Goal: Task Accomplishment & Management: Manage account settings

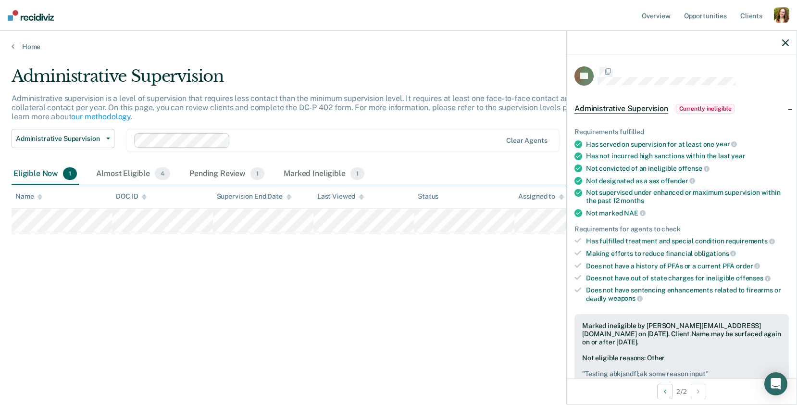
scroll to position [109, 0]
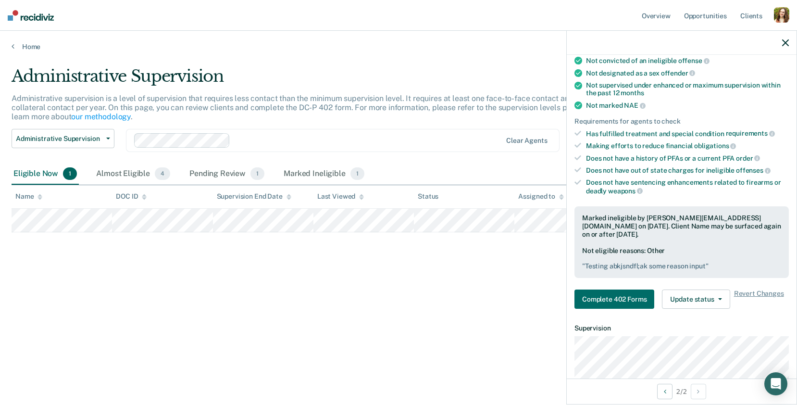
click at [779, 18] on div "button" at bounding box center [781, 14] width 15 height 15
click at [682, 118] on div "Requirements for agents to check" at bounding box center [682, 121] width 214 height 8
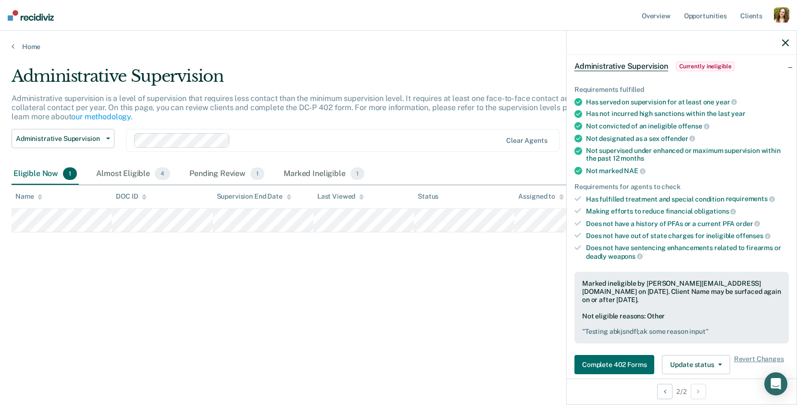
scroll to position [0, 0]
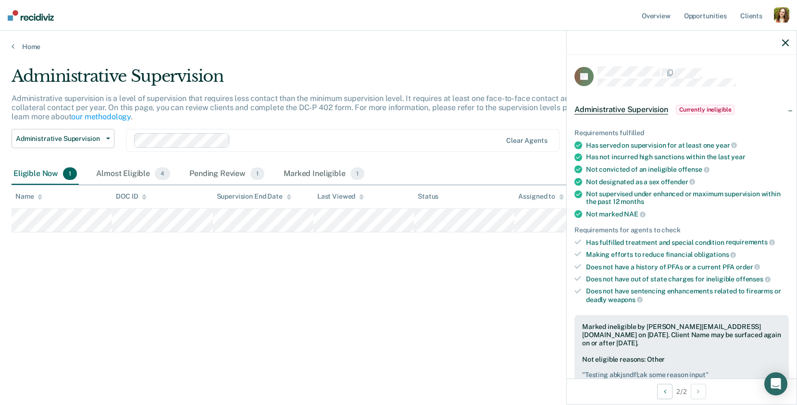
click at [785, 46] on icon "button" at bounding box center [785, 42] width 7 height 7
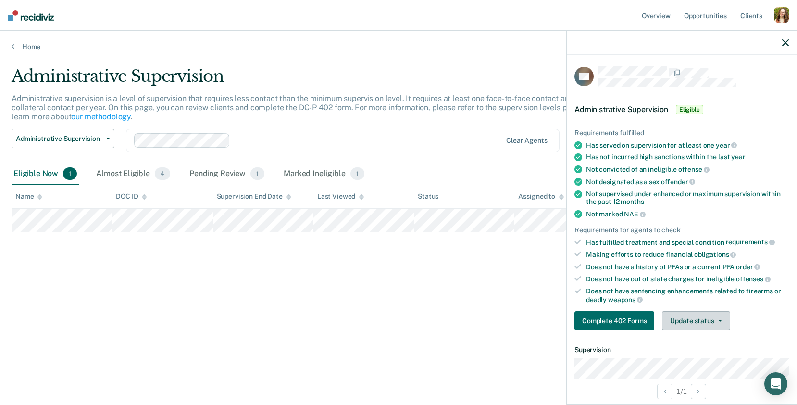
click at [691, 322] on button "Update status" at bounding box center [696, 320] width 68 height 19
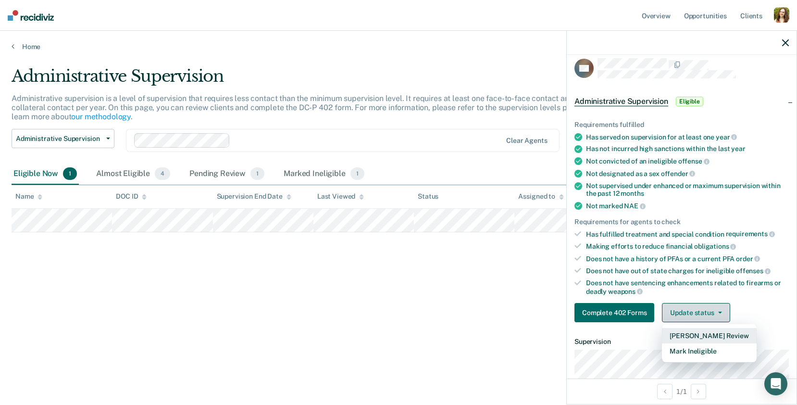
scroll to position [10, 0]
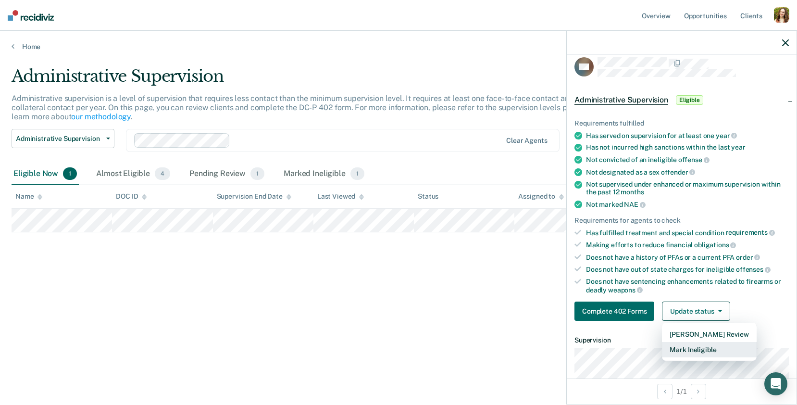
click at [685, 347] on button "Mark Ineligible" at bounding box center [709, 349] width 94 height 15
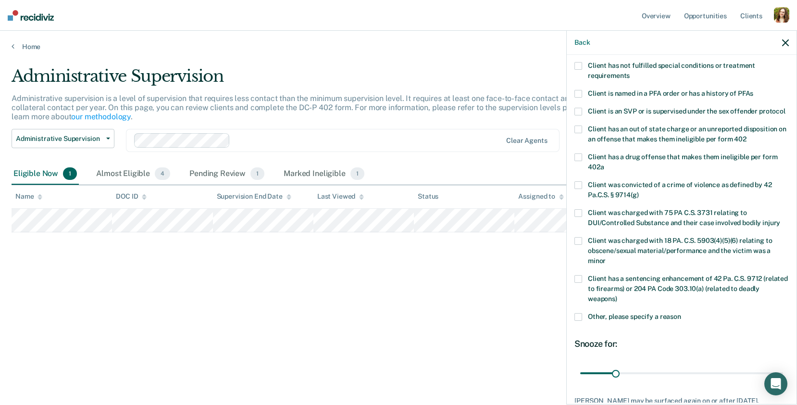
scroll to position [136, 0]
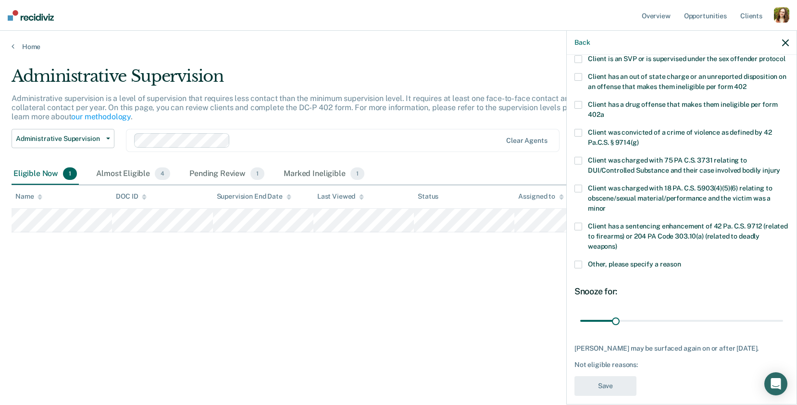
click at [578, 261] on span at bounding box center [579, 265] width 8 height 8
click at [681, 261] on input "Other, please specify a reason" at bounding box center [681, 261] width 0 height 0
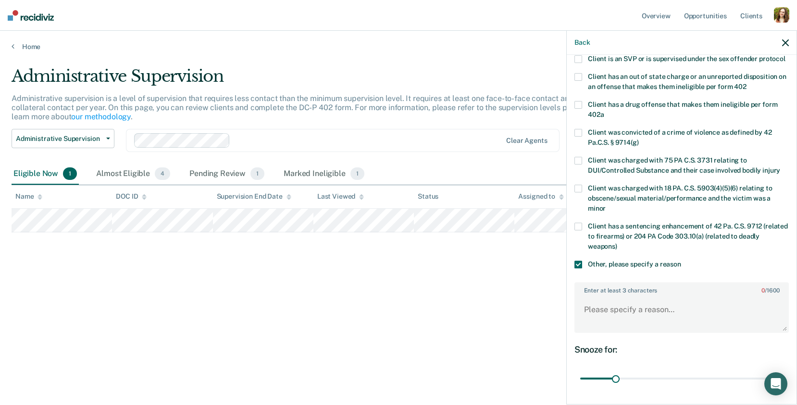
click at [606, 283] on label "Enter at least 3 characters 0 / 1600" at bounding box center [682, 288] width 213 height 11
click at [606, 296] on textarea "Enter at least 3 characters 0 / 1600" at bounding box center [682, 314] width 213 height 36
click at [606, 283] on label "Enter at least 3 characters 0 / 1600" at bounding box center [682, 288] width 213 height 11
click at [606, 296] on textarea "Enter at least 3 characters 0 / 1600" at bounding box center [682, 314] width 213 height 36
click at [606, 283] on label "Enter at least 3 characters 0 / 1600" at bounding box center [682, 288] width 213 height 11
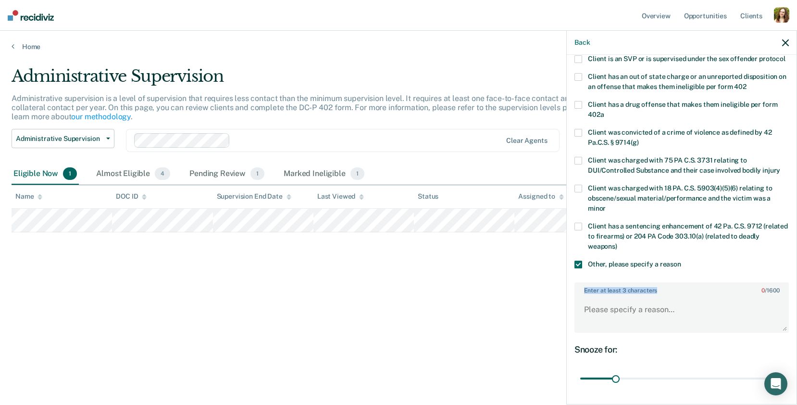
click at [606, 296] on textarea "Enter at least 3 characters 0 / 1600" at bounding box center [682, 314] width 213 height 36
copy label "Enter at least 3 characters"
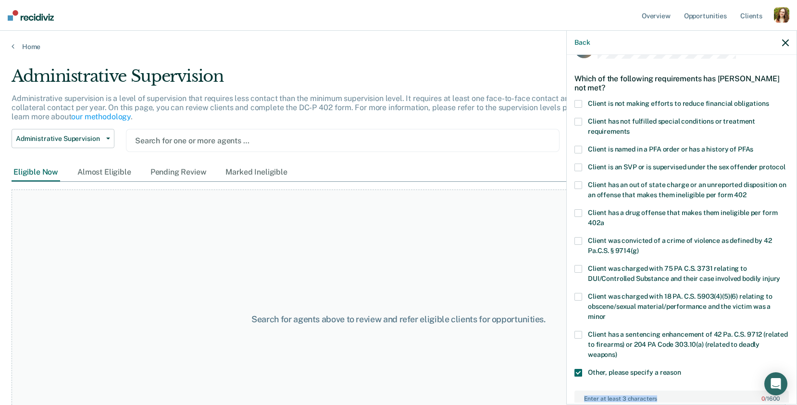
scroll to position [0, 0]
